Goal: Task Accomplishment & Management: Complete application form

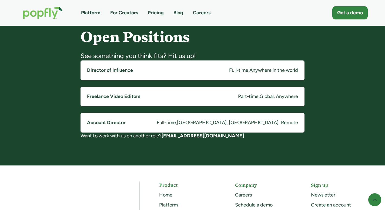
scroll to position [417, 0]
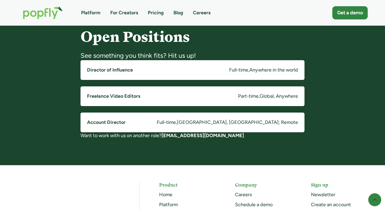
click at [203, 72] on link "Director of Influence Full-time , Anywhere in the world" at bounding box center [192, 70] width 224 height 20
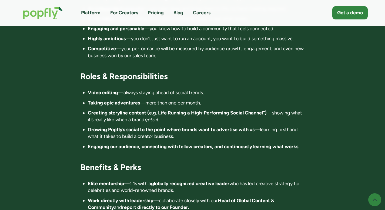
scroll to position [718, 0]
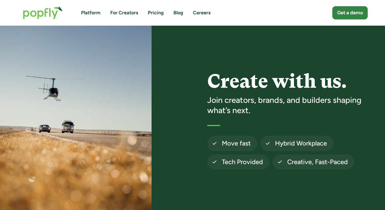
scroll to position [417, 0]
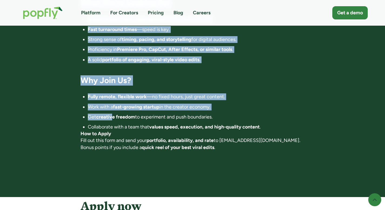
scroll to position [396, 0]
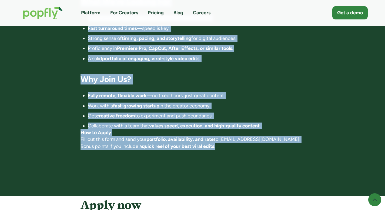
drag, startPoint x: 78, startPoint y: 83, endPoint x: 206, endPoint y: 147, distance: 142.9
copy div "‍ Location: Fully Remote (Global) Commitment: Contract / Freelance (5-10 videos…"
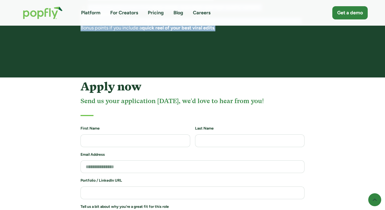
scroll to position [515, 0]
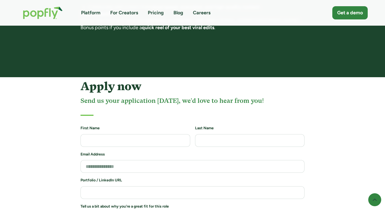
click at [277, 109] on div "Apply now Send us your application today, we'd love to hear from you!" at bounding box center [192, 98] width 224 height 36
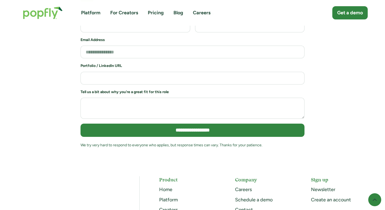
scroll to position [631, 0]
